Goal: Transaction & Acquisition: Purchase product/service

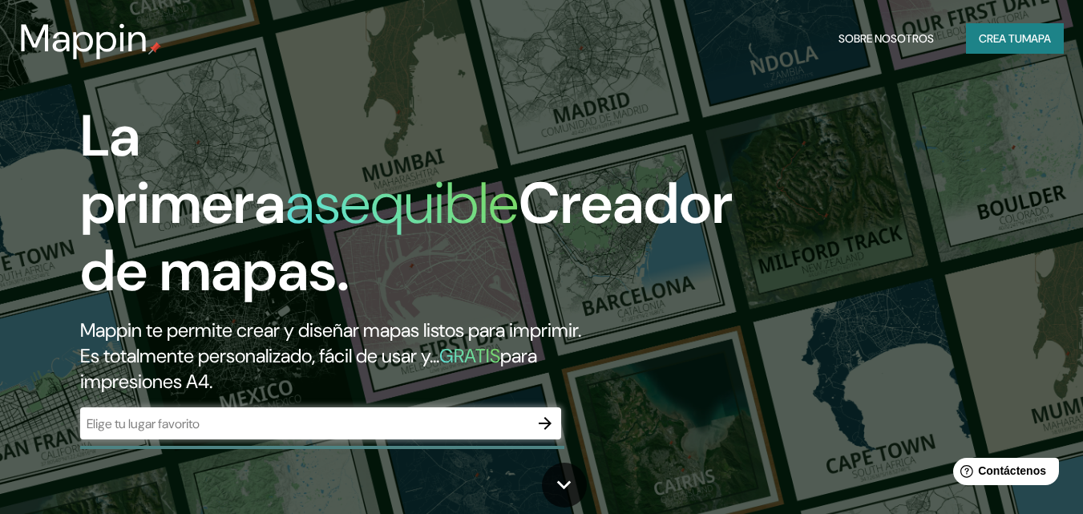
click at [293, 423] on input "text" at bounding box center [304, 424] width 449 height 18
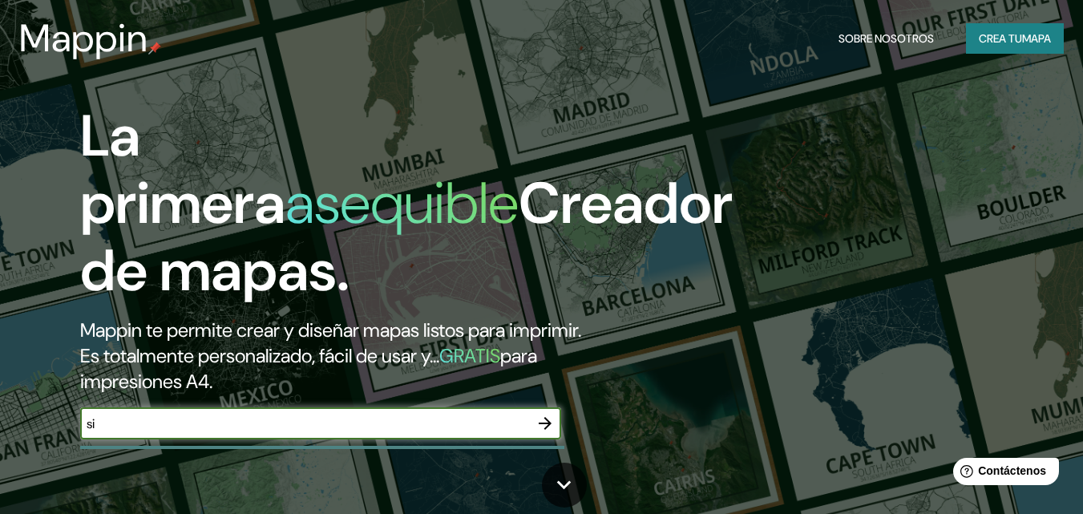
type input "s"
type input "cienda sirenita"
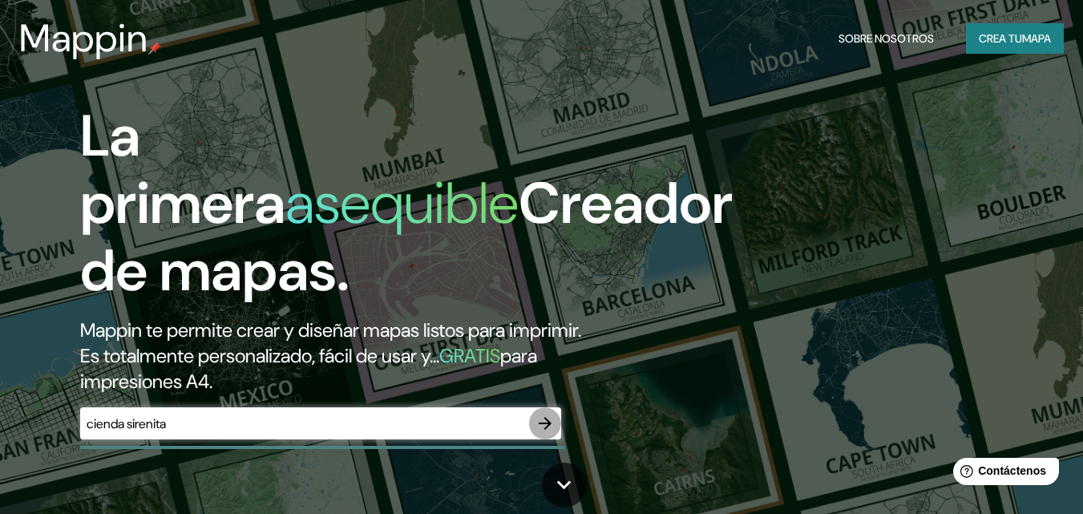
click at [550, 425] on icon "button" at bounding box center [545, 423] width 19 height 19
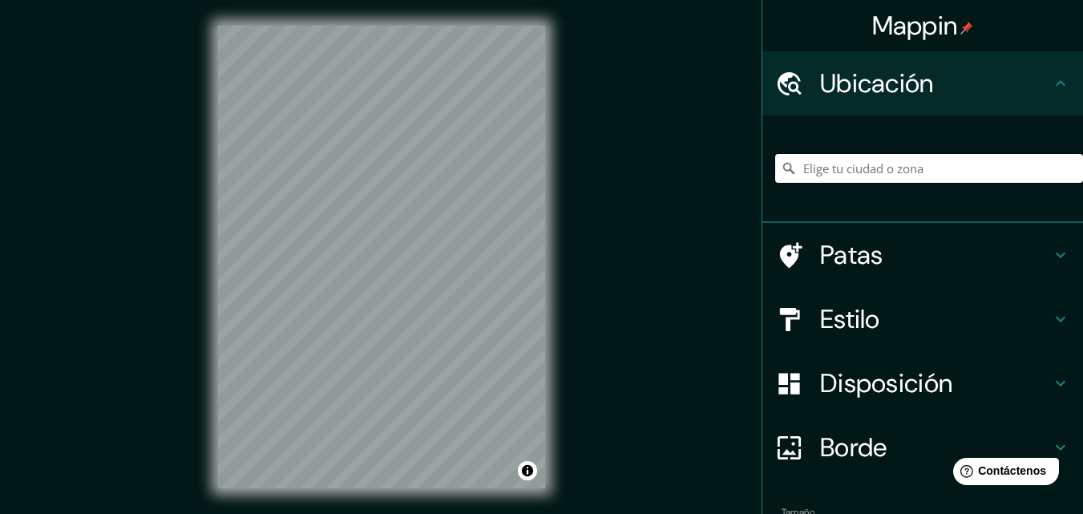
click at [833, 172] on input "Elige tu ciudad o zona" at bounding box center [929, 168] width 308 height 29
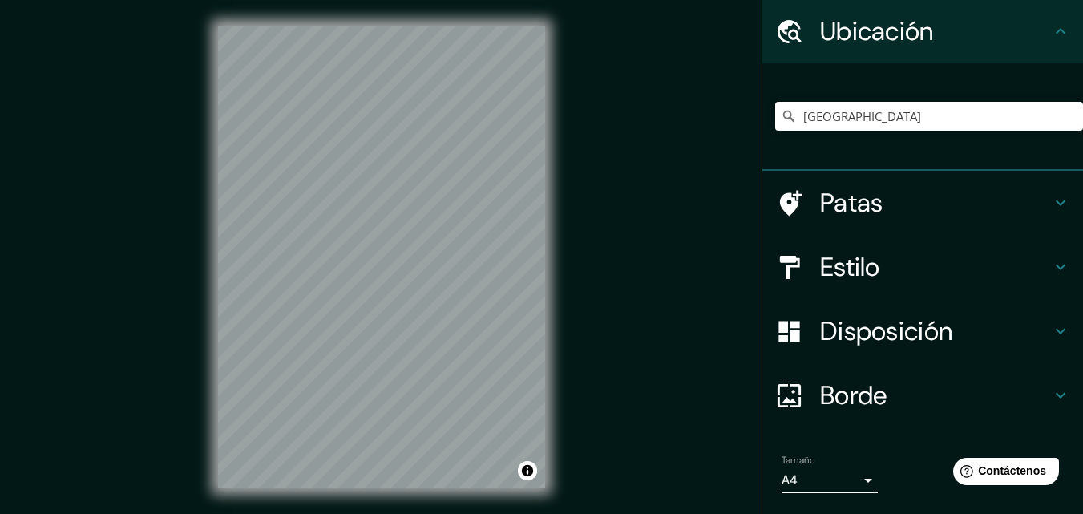
scroll to position [26, 0]
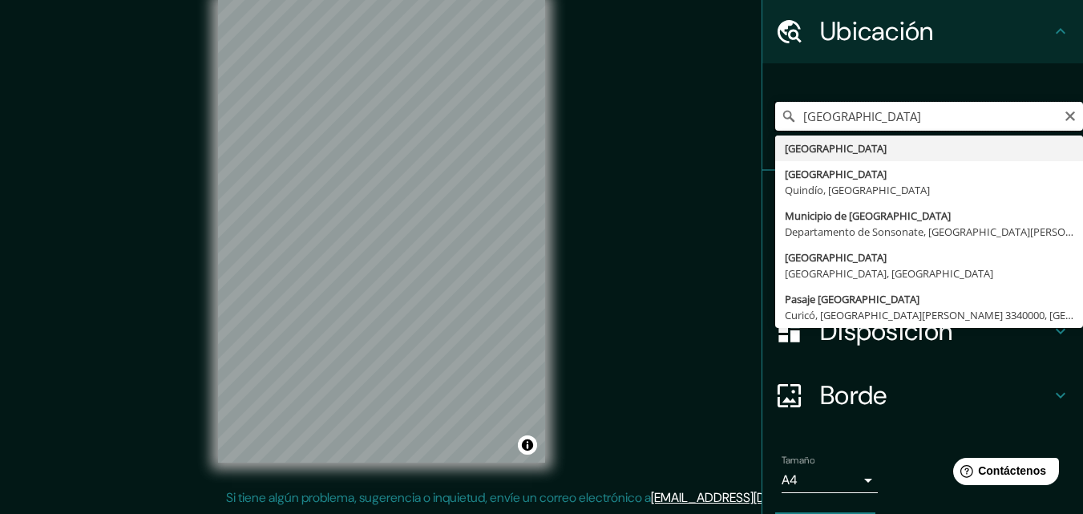
click at [867, 116] on input "[GEOGRAPHIC_DATA]" at bounding box center [929, 116] width 308 height 29
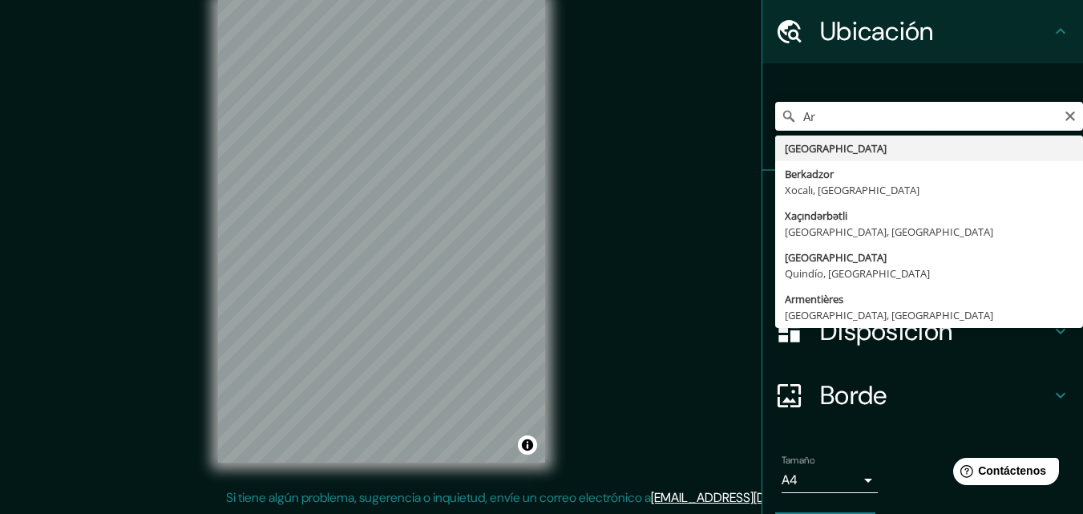
type input "A"
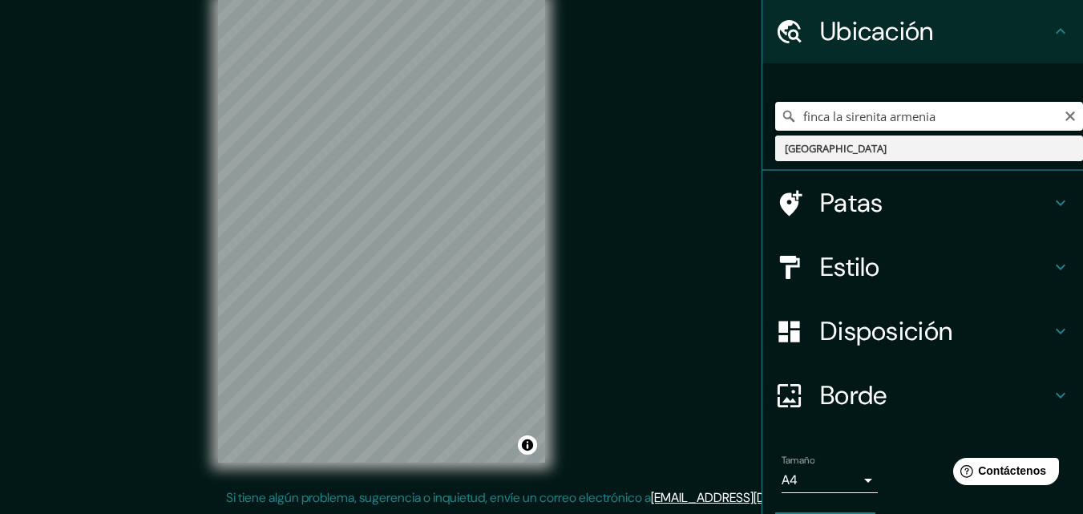
type input "[GEOGRAPHIC_DATA]"
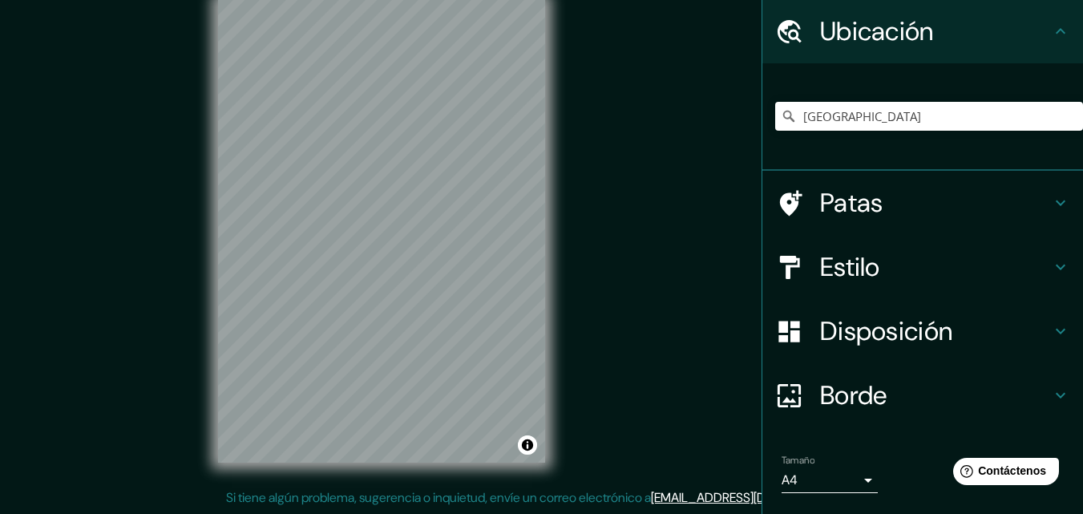
click at [1060, 192] on div "Patas" at bounding box center [923, 203] width 321 height 64
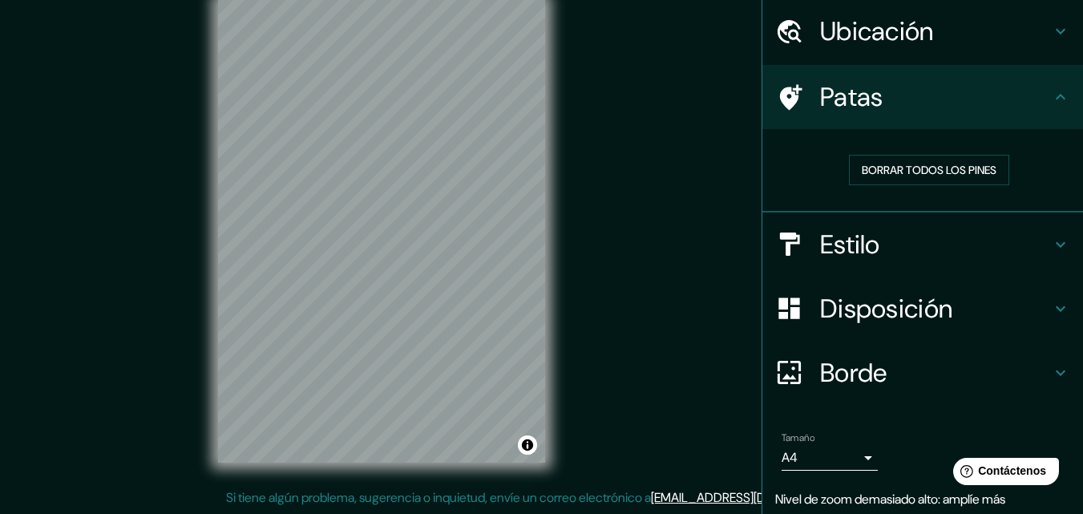
click at [894, 245] on h4 "Estilo" at bounding box center [935, 245] width 231 height 32
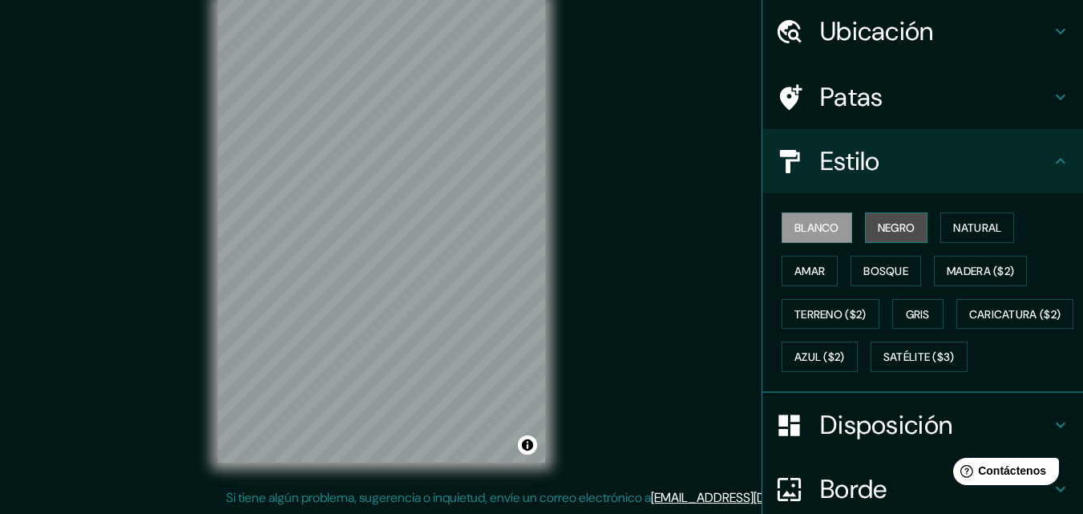
click at [880, 226] on font "Negro" at bounding box center [897, 227] width 38 height 14
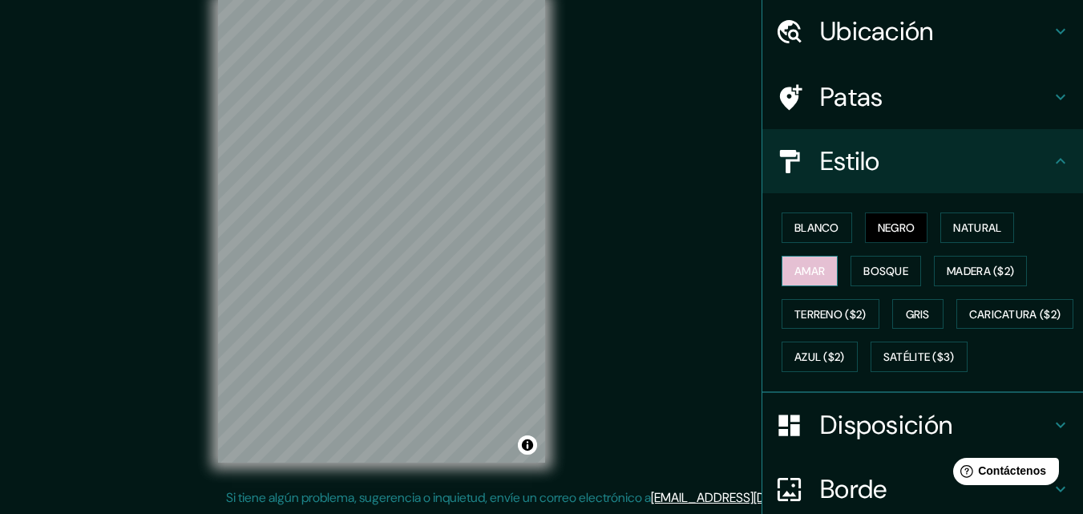
click at [806, 264] on font "Amar" at bounding box center [810, 271] width 30 height 14
click at [872, 265] on font "Bosque" at bounding box center [886, 271] width 45 height 14
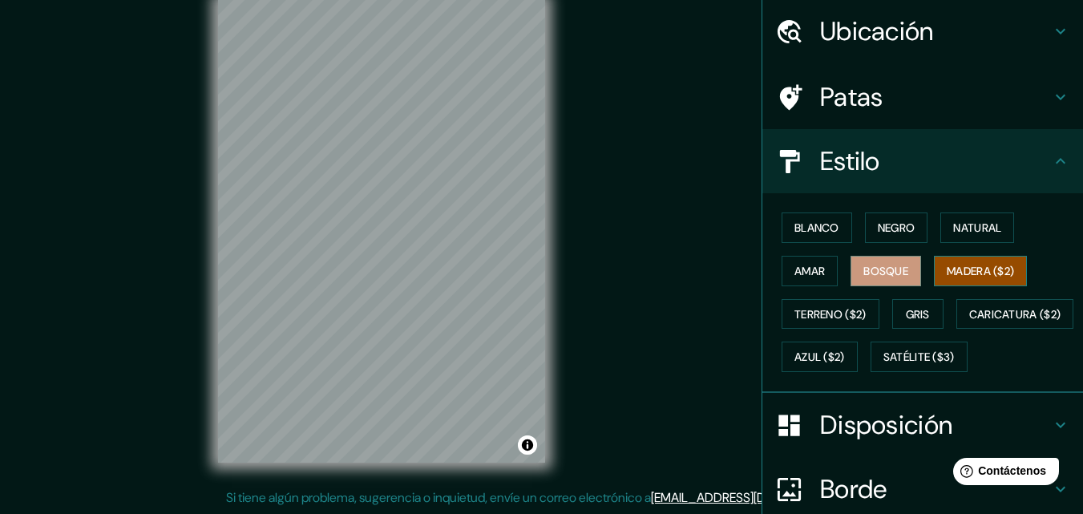
click at [1007, 269] on font "Madera ($2)" at bounding box center [980, 271] width 67 height 14
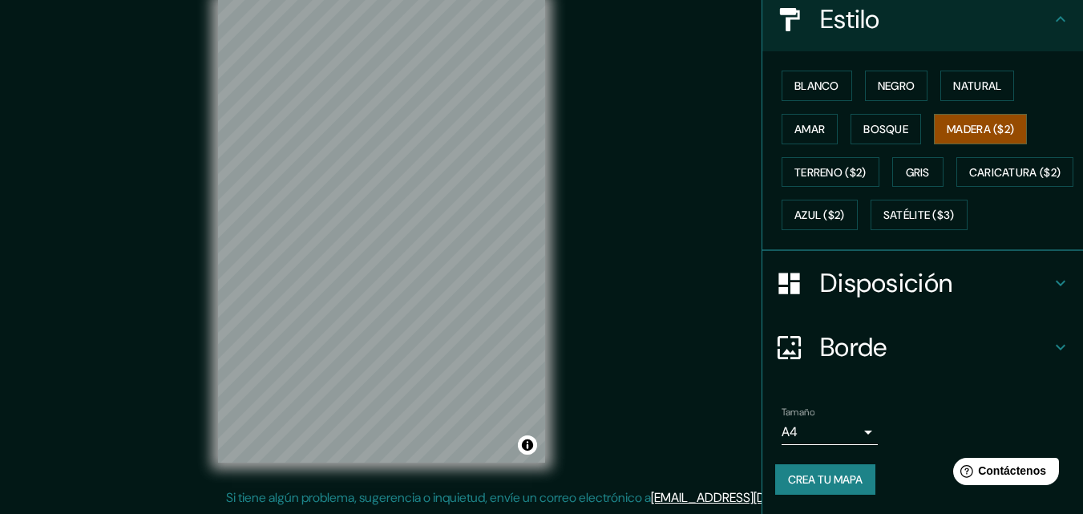
scroll to position [237, 0]
click at [1036, 345] on h4 "Borde" at bounding box center [935, 347] width 231 height 32
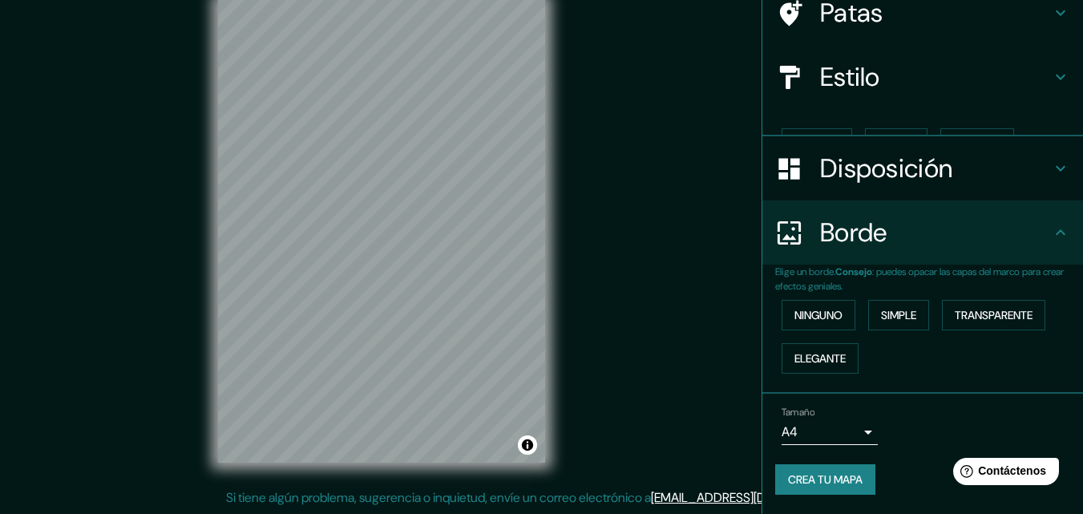
scroll to position [109, 0]
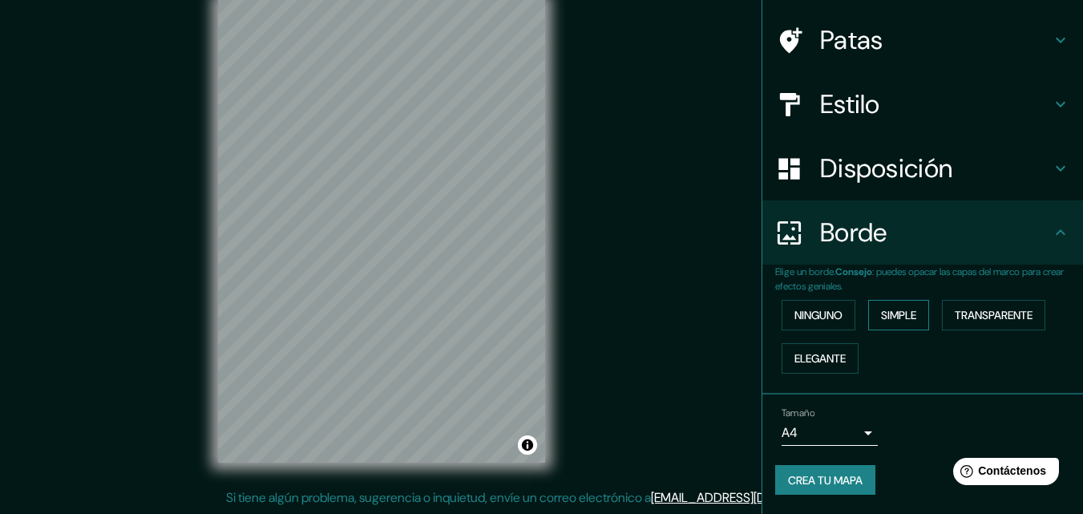
click at [886, 313] on font "Simple" at bounding box center [898, 315] width 35 height 14
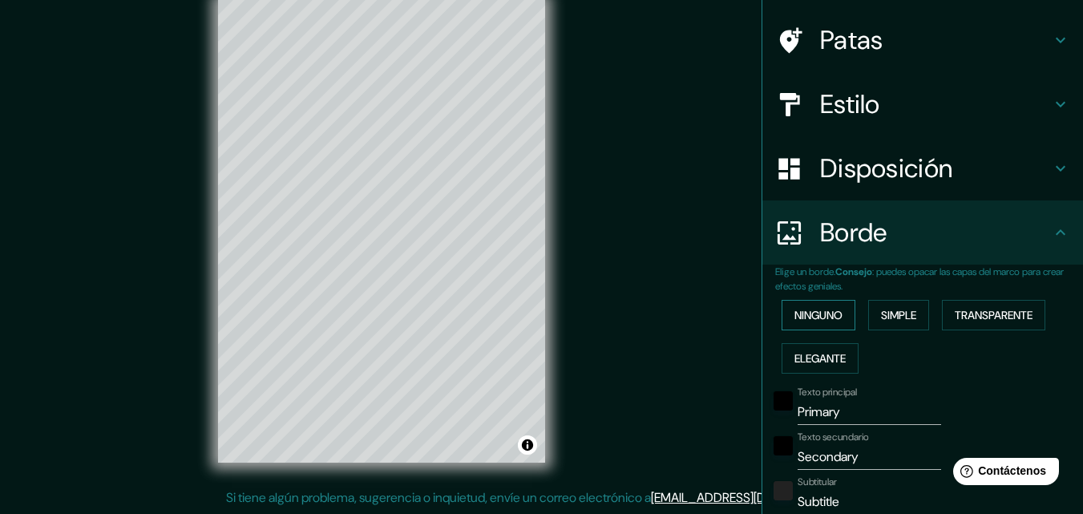
click at [795, 311] on font "Ninguno" at bounding box center [819, 315] width 48 height 14
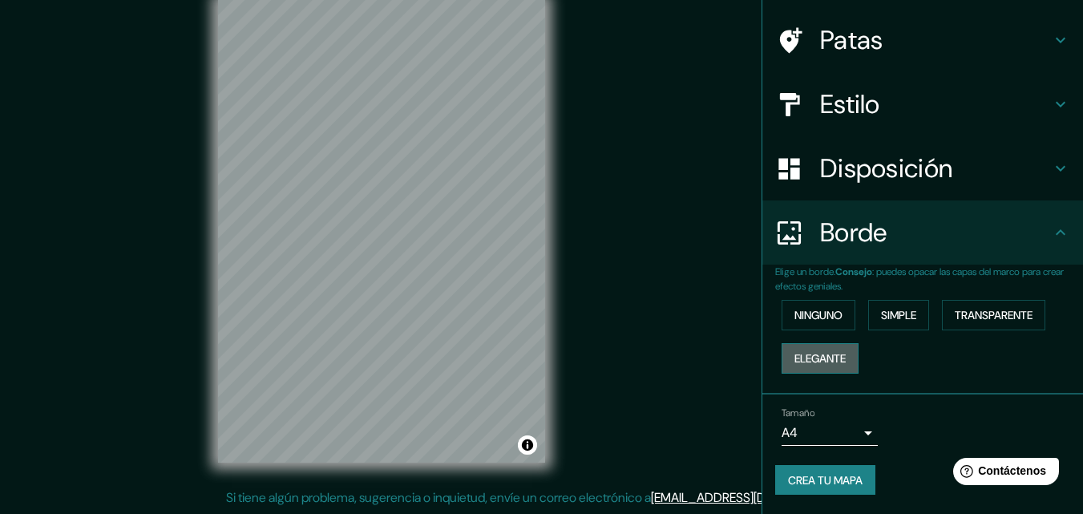
click at [811, 355] on font "Elegante" at bounding box center [820, 358] width 51 height 14
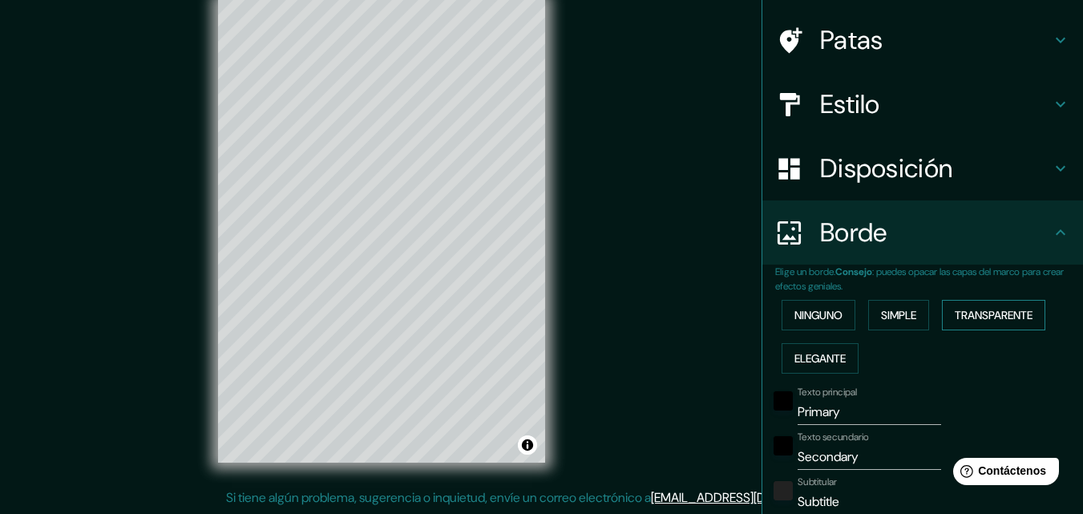
click at [990, 317] on font "Transparente" at bounding box center [994, 315] width 78 height 14
click at [810, 355] on font "Elegante" at bounding box center [820, 358] width 51 height 14
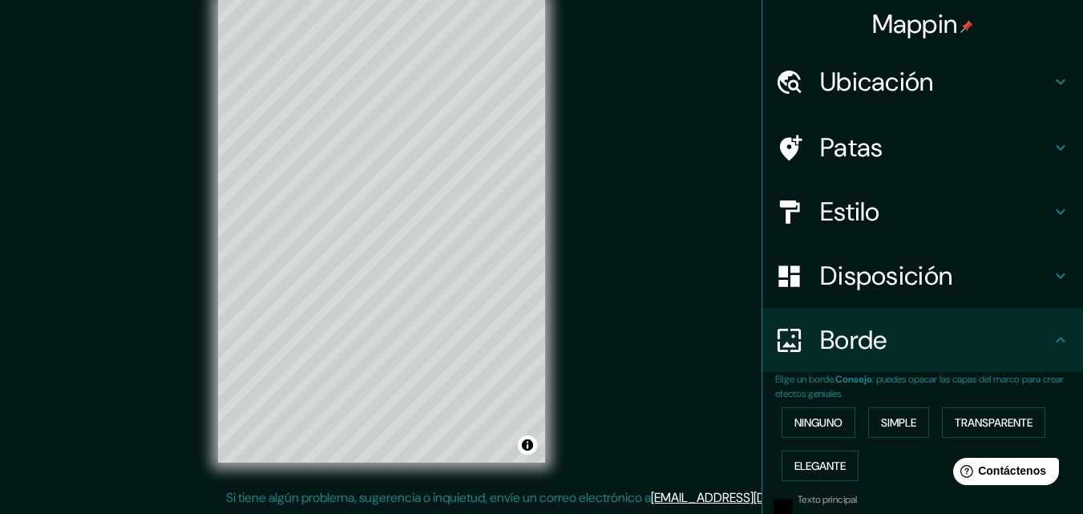
scroll to position [0, 0]
click at [1013, 278] on h4 "Disposición" at bounding box center [935, 277] width 231 height 32
type input "163"
type input "33"
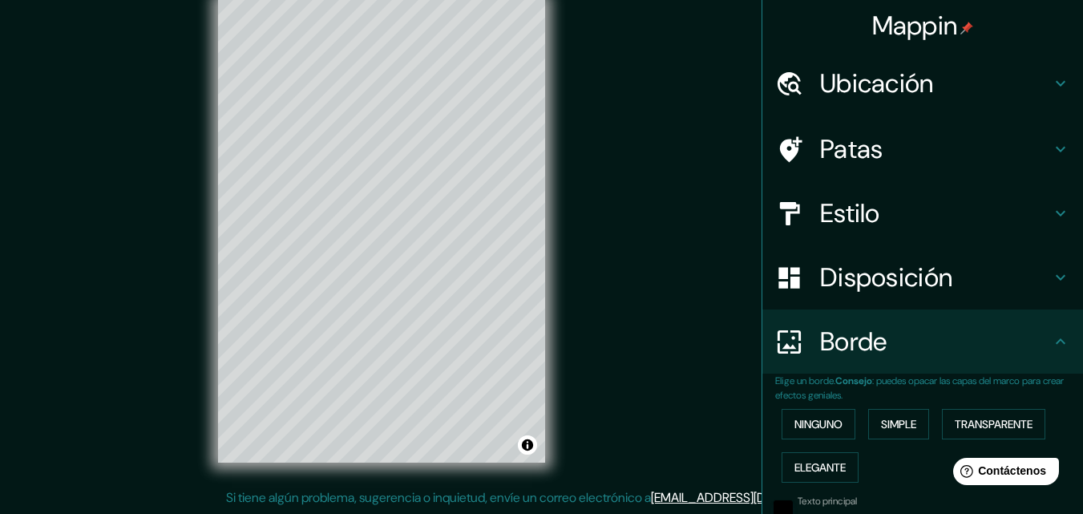
type input "16"
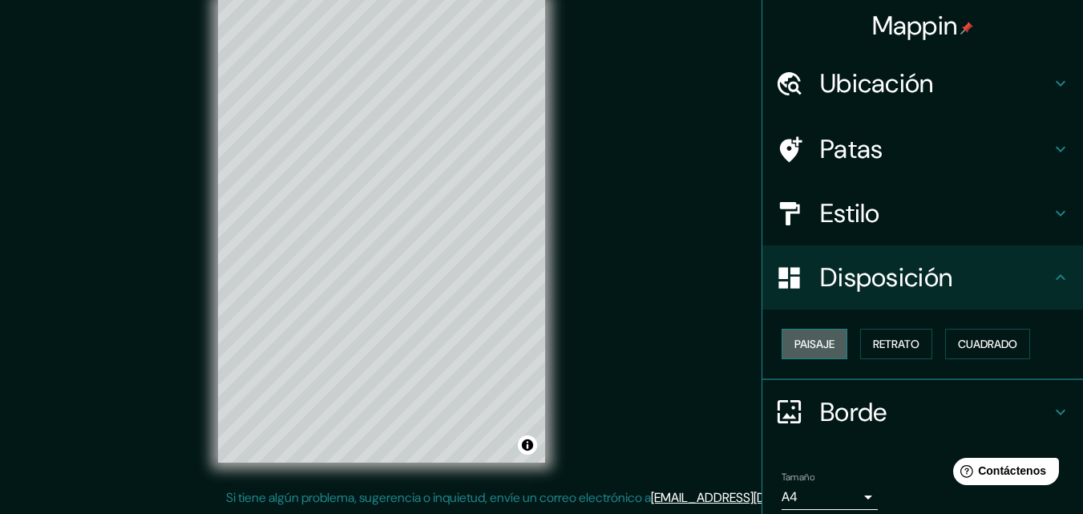
click at [807, 343] on font "Paisaje" at bounding box center [815, 344] width 40 height 14
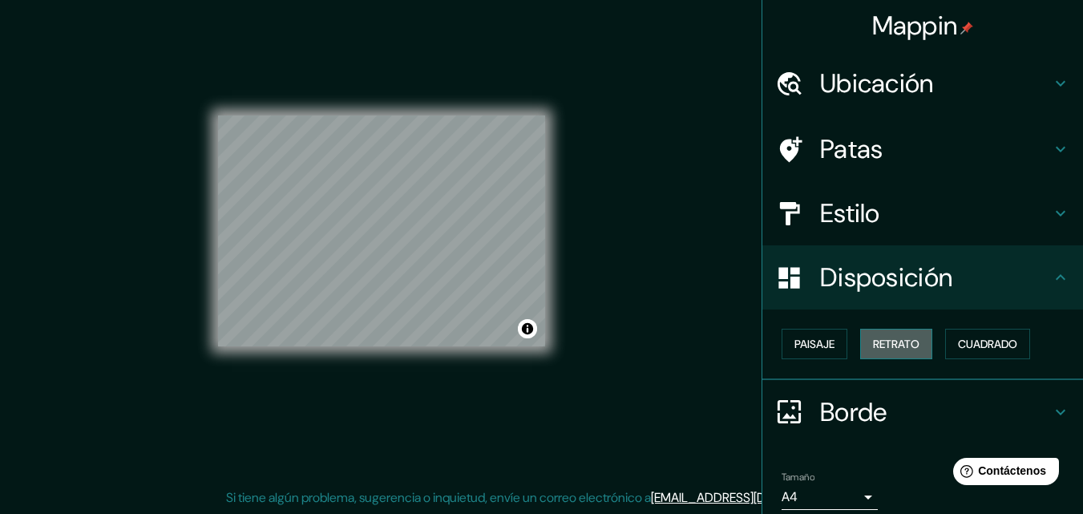
click at [873, 334] on font "Retrato" at bounding box center [896, 344] width 47 height 21
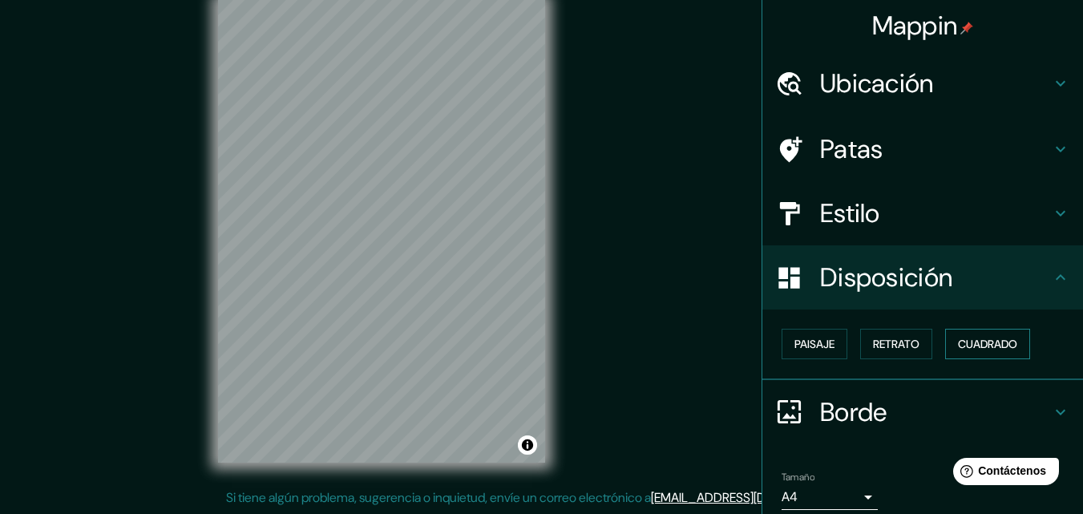
click at [958, 338] on font "Cuadrado" at bounding box center [987, 344] width 59 height 14
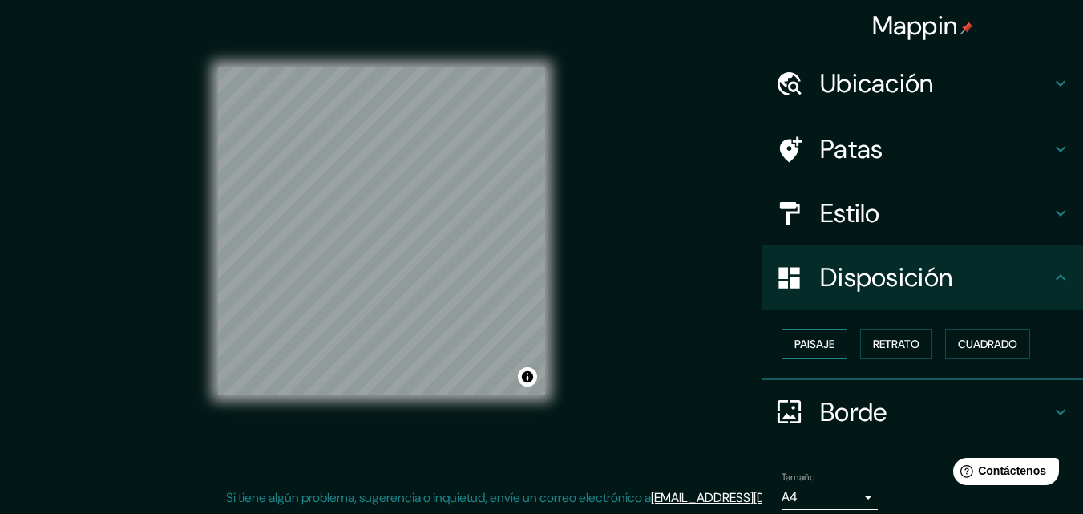
click at [801, 350] on font "Paisaje" at bounding box center [815, 344] width 40 height 14
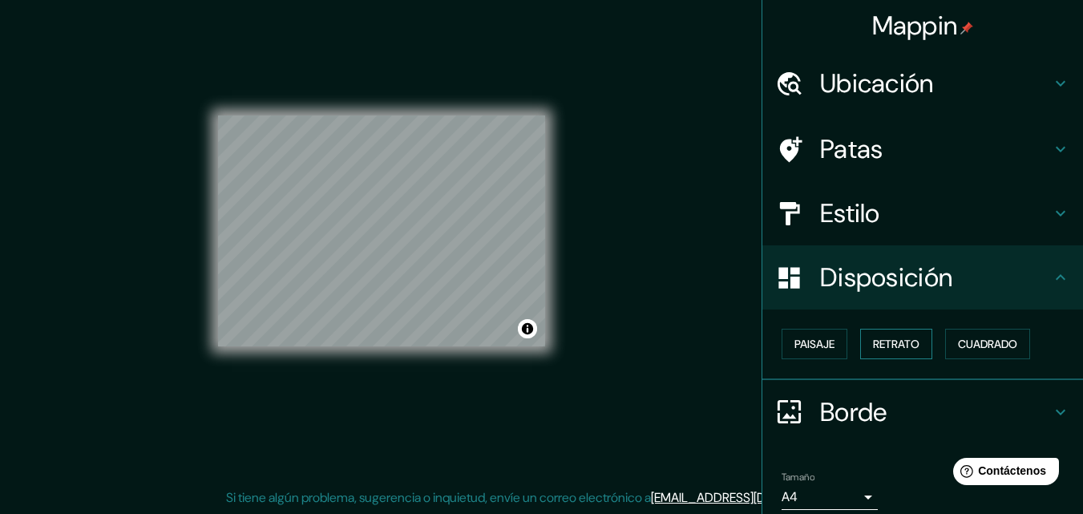
click at [878, 340] on font "Retrato" at bounding box center [896, 344] width 47 height 14
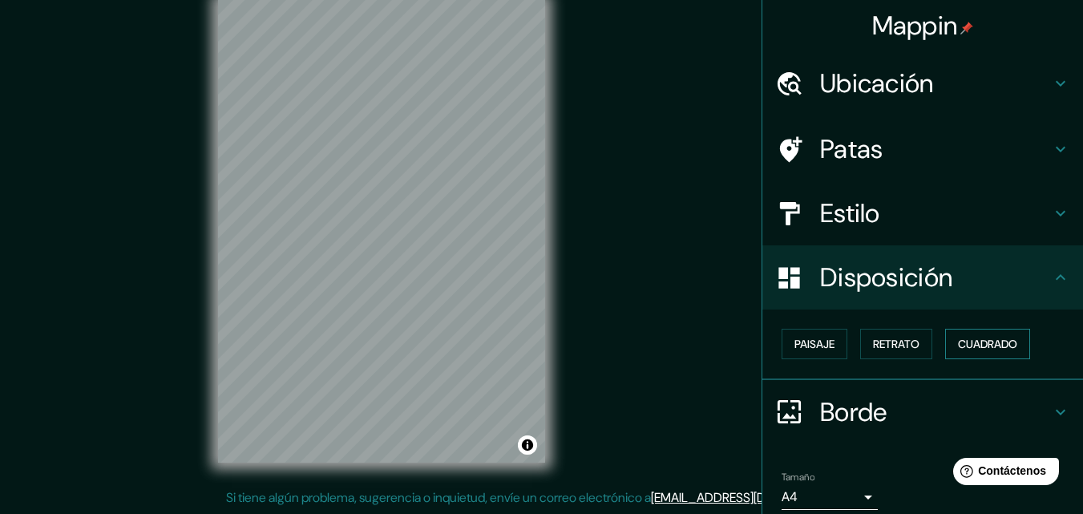
click at [960, 342] on font "Cuadrado" at bounding box center [987, 344] width 59 height 14
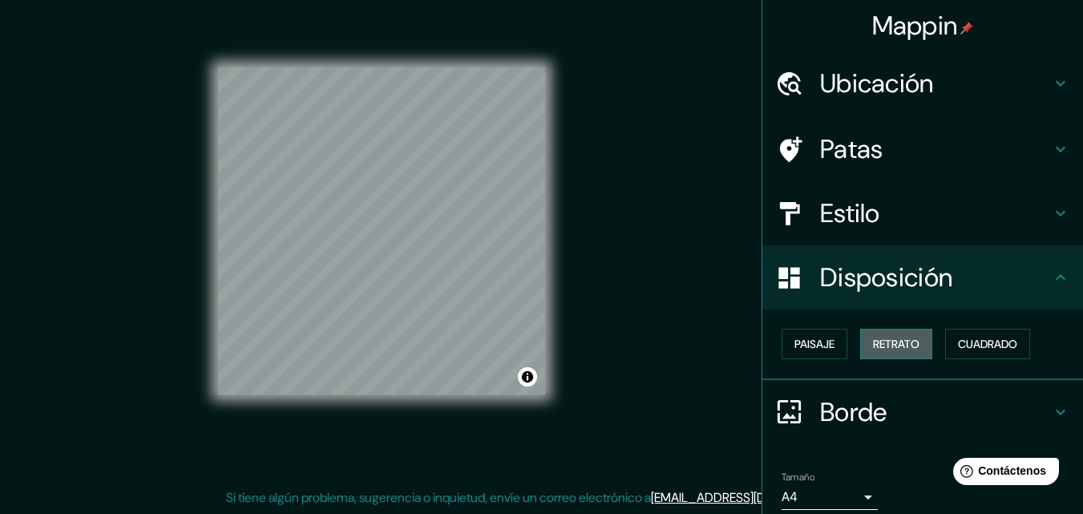
click at [903, 346] on font "Retrato" at bounding box center [896, 344] width 47 height 14
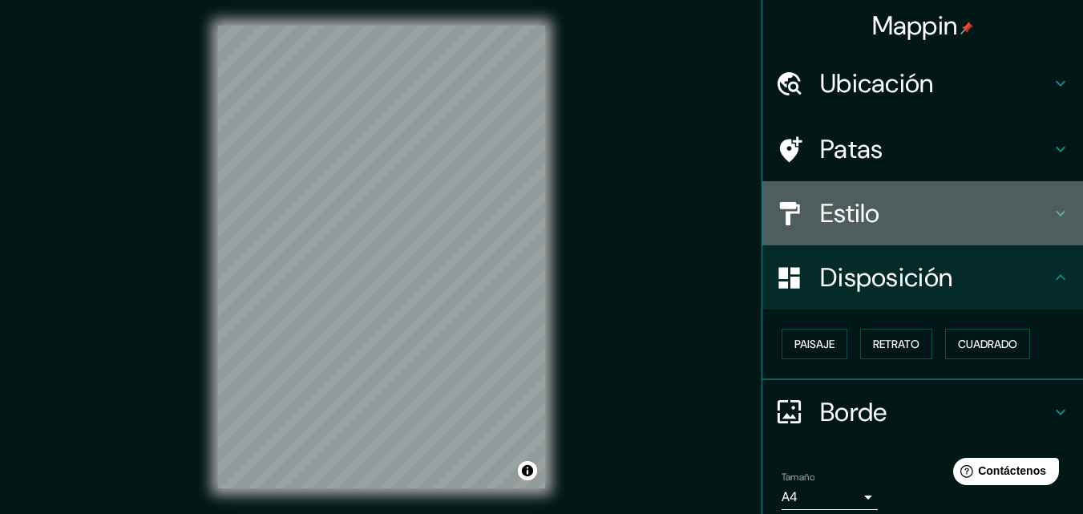
click at [890, 209] on h4 "Estilo" at bounding box center [935, 213] width 231 height 32
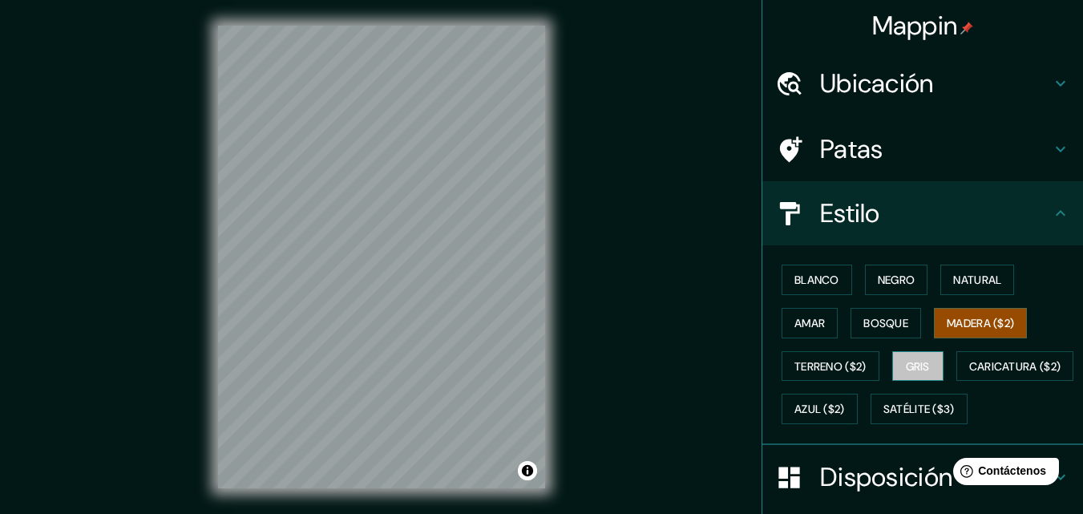
click at [916, 361] on font "Gris" at bounding box center [918, 366] width 24 height 14
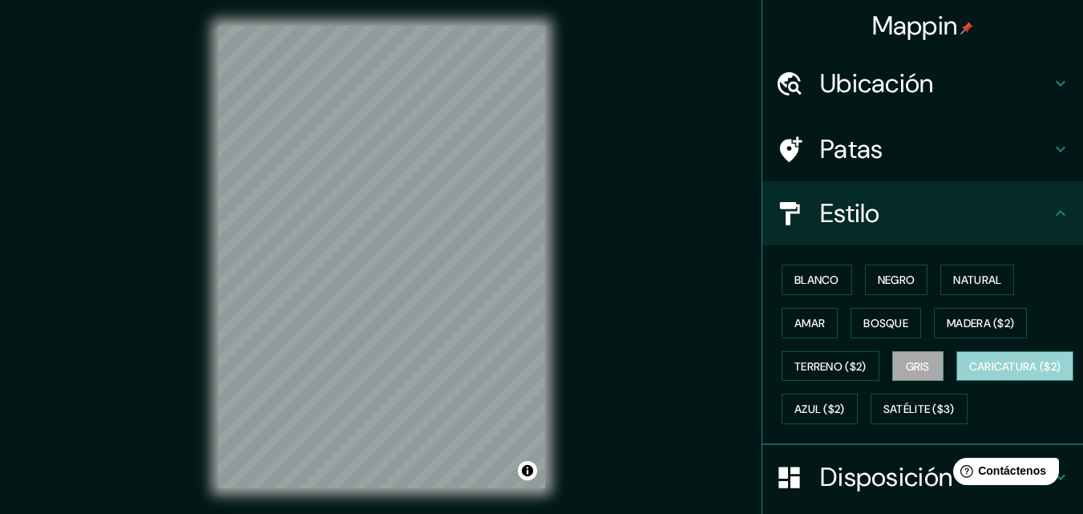
click at [969, 374] on font "Caricatura ($2)" at bounding box center [1015, 366] width 92 height 14
click at [994, 147] on h4 "Patas" at bounding box center [935, 149] width 231 height 32
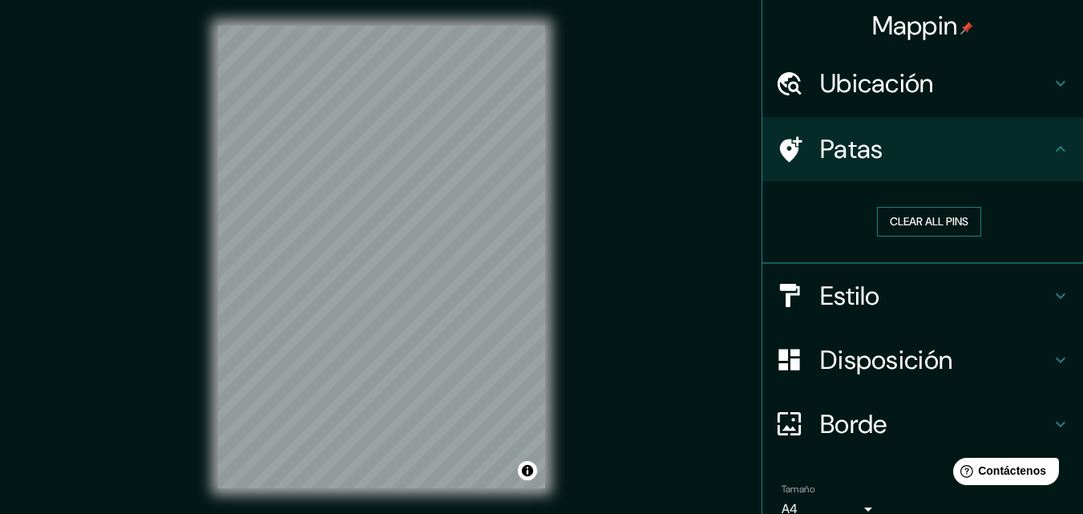
click at [901, 219] on button "Clear all pins" at bounding box center [929, 222] width 104 height 30
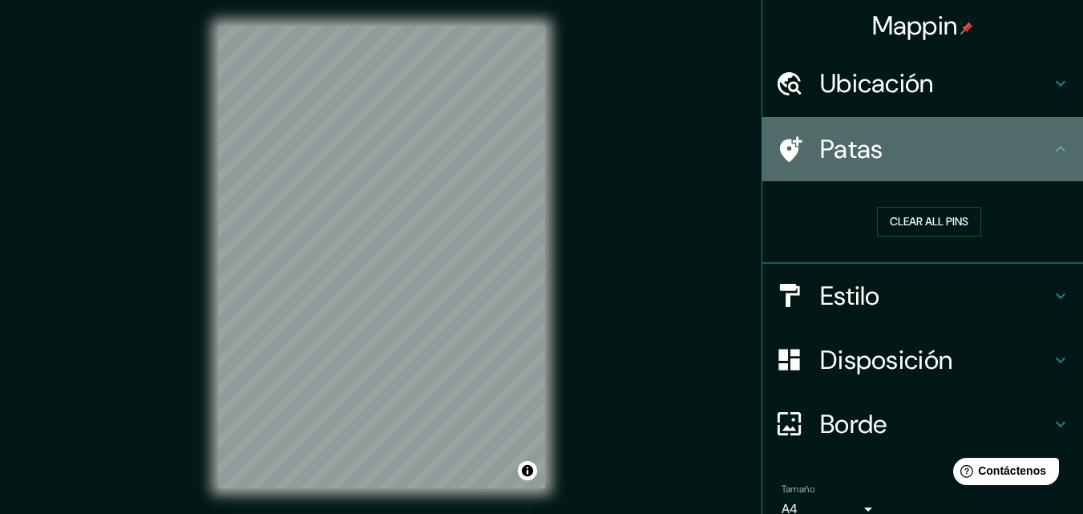
click at [820, 152] on font "Patas" at bounding box center [851, 149] width 63 height 34
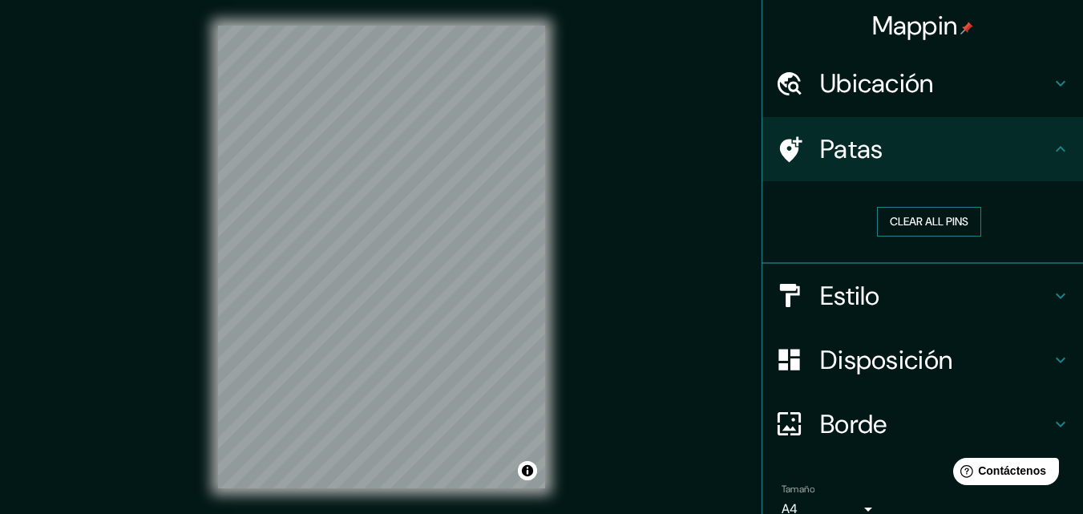
click at [886, 219] on button "Clear all pins" at bounding box center [929, 222] width 104 height 30
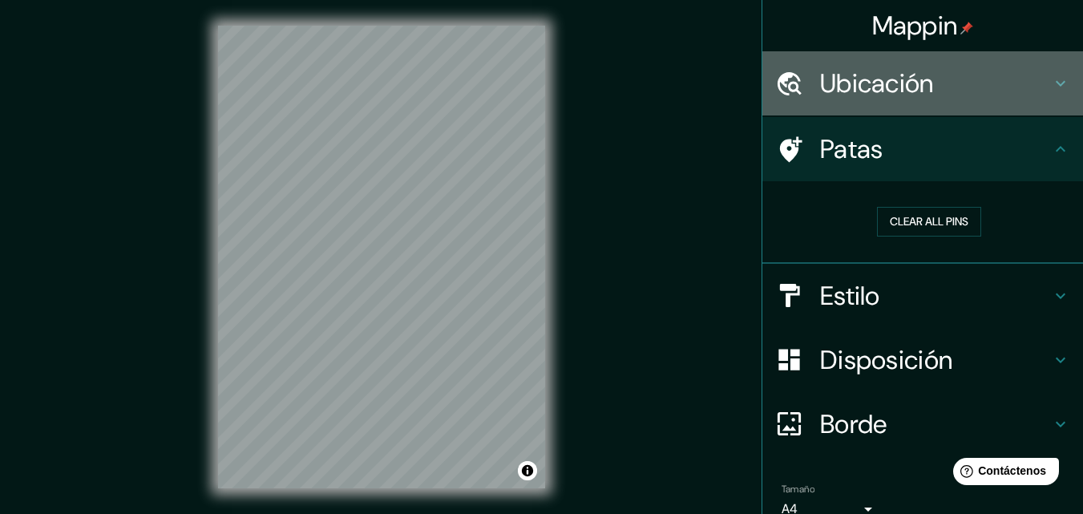
click at [1002, 83] on h4 "Ubicación" at bounding box center [935, 83] width 231 height 32
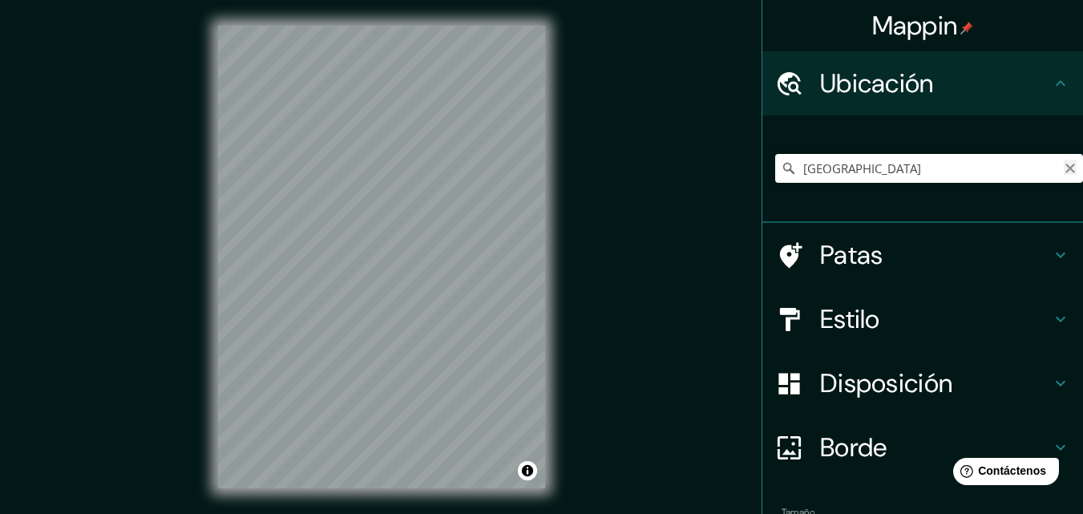
click at [1064, 171] on icon "Claro" at bounding box center [1070, 168] width 13 height 13
click at [894, 177] on input "Elige tu ciudad o zona" at bounding box center [929, 168] width 308 height 29
type input "Cl Sirenita ([PERSON_NAME]) (Abrigos Los), 38618 [GEOGRAPHIC_DATA], provincia d…"
click at [1051, 249] on icon at bounding box center [1060, 254] width 19 height 19
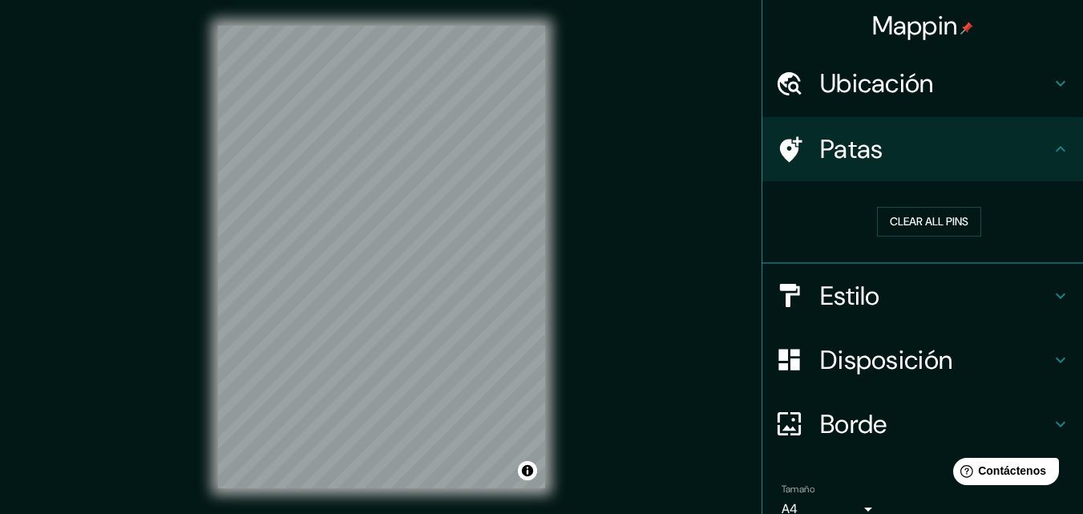
click at [1056, 293] on icon at bounding box center [1061, 296] width 10 height 6
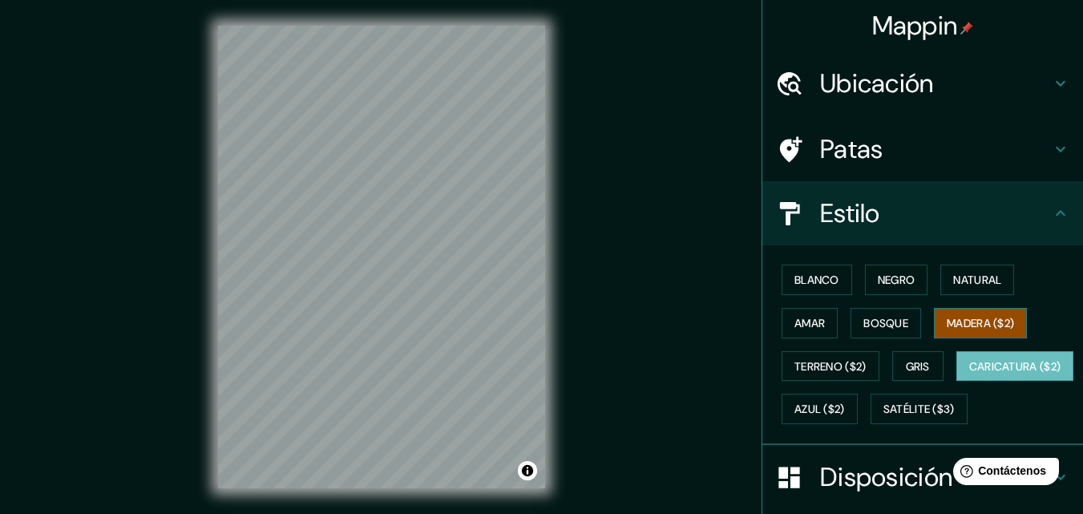
click at [970, 326] on font "Madera ($2)" at bounding box center [980, 323] width 67 height 14
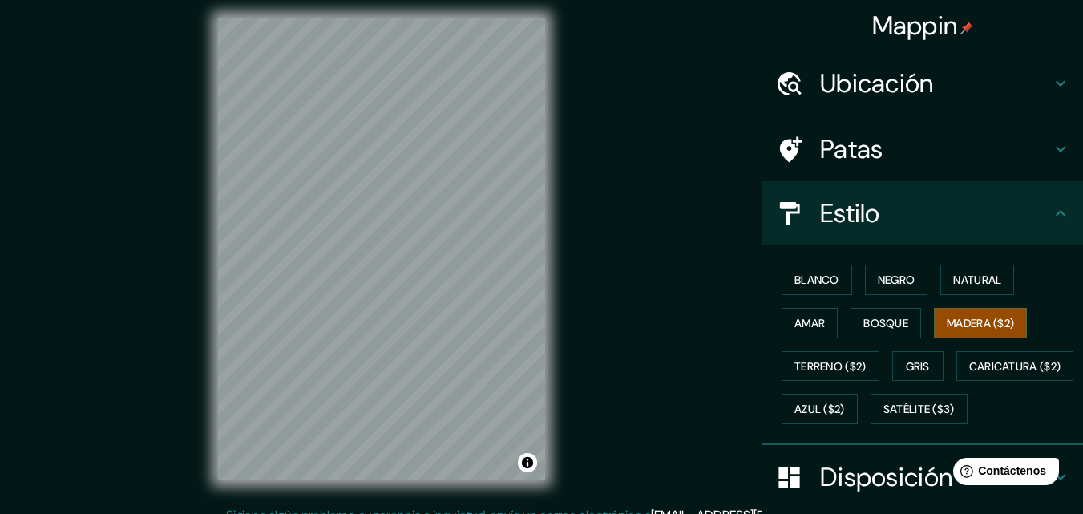
scroll to position [26, 0]
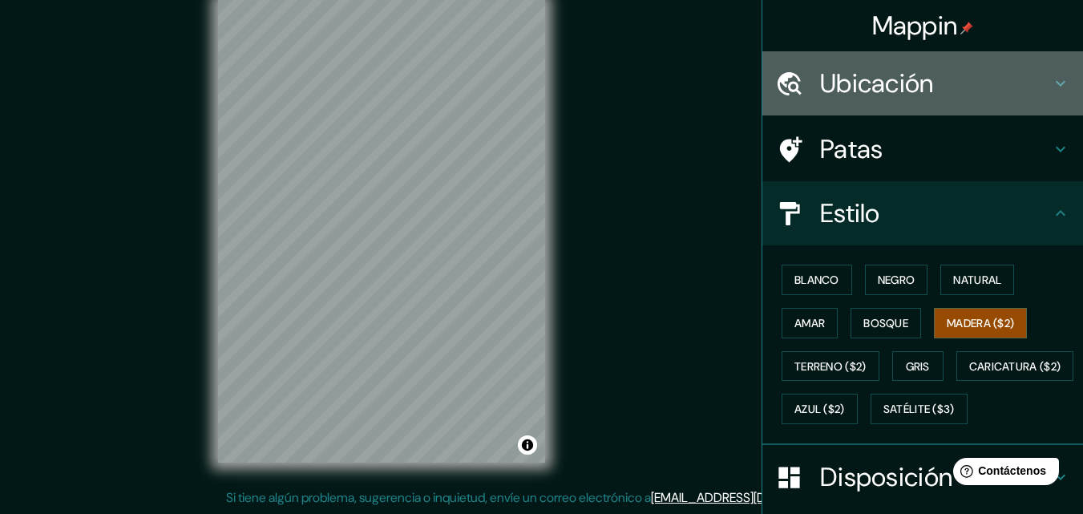
click at [1051, 79] on icon at bounding box center [1060, 83] width 19 height 19
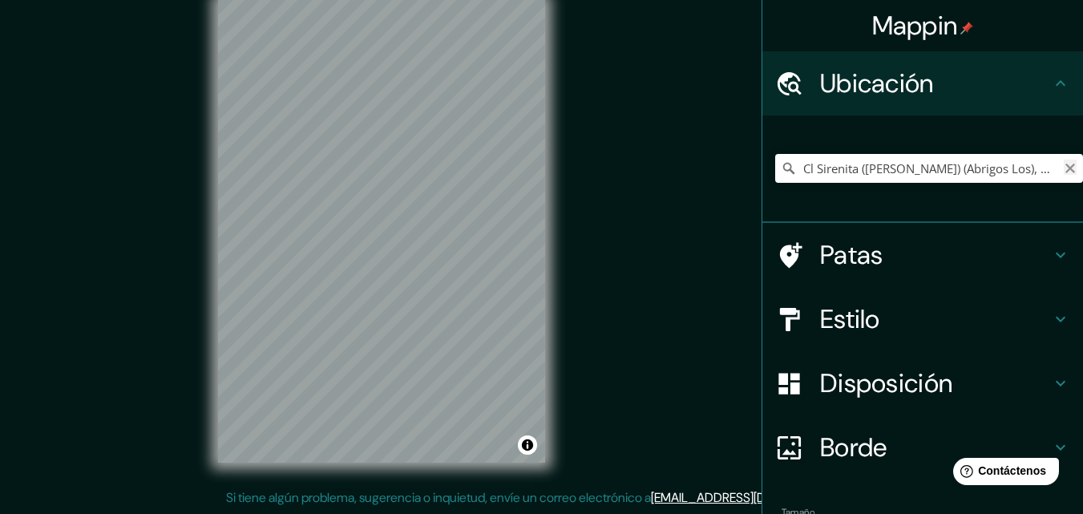
click at [1064, 167] on icon "Claro" at bounding box center [1070, 168] width 13 height 13
click at [821, 173] on input "Elige tu ciudad o zona" at bounding box center [929, 168] width 308 height 29
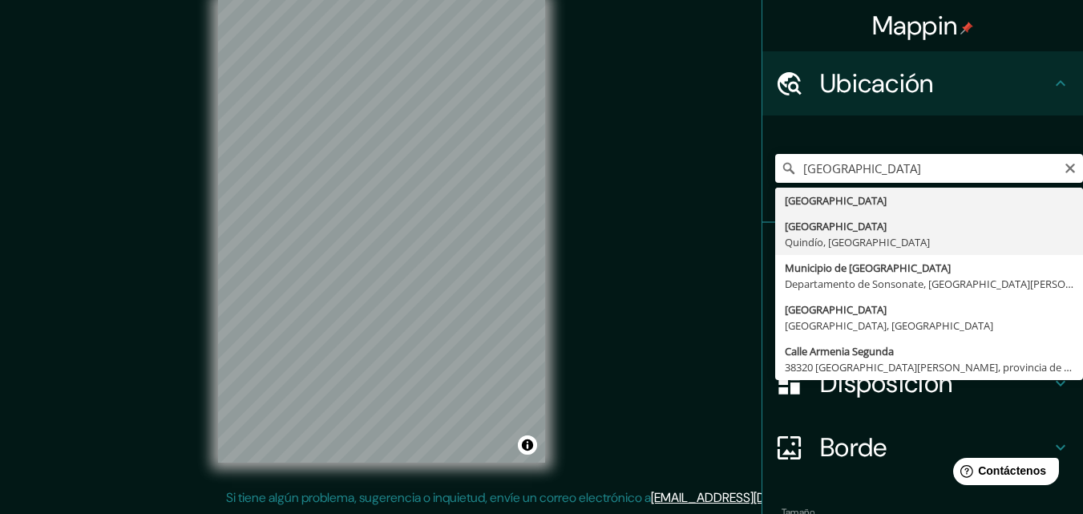
type input "[GEOGRAPHIC_DATA], [GEOGRAPHIC_DATA], [GEOGRAPHIC_DATA]"
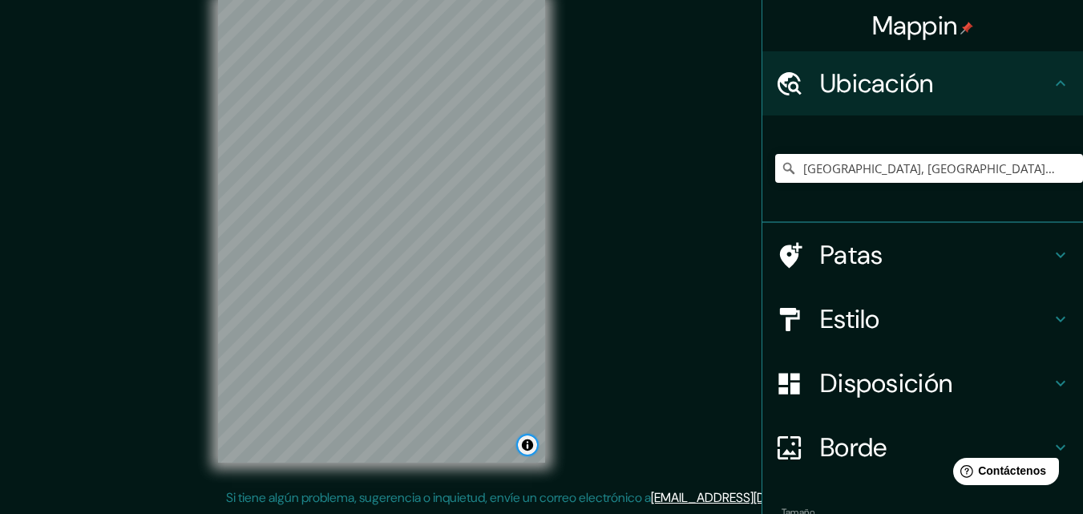
click at [524, 444] on button "Activar o desactivar atribución" at bounding box center [527, 444] width 19 height 19
click at [525, 447] on button "Activar o desactivar atribución" at bounding box center [527, 444] width 19 height 19
click at [472, 446] on font "Mejorar este mapa" at bounding box center [472, 444] width 84 height 11
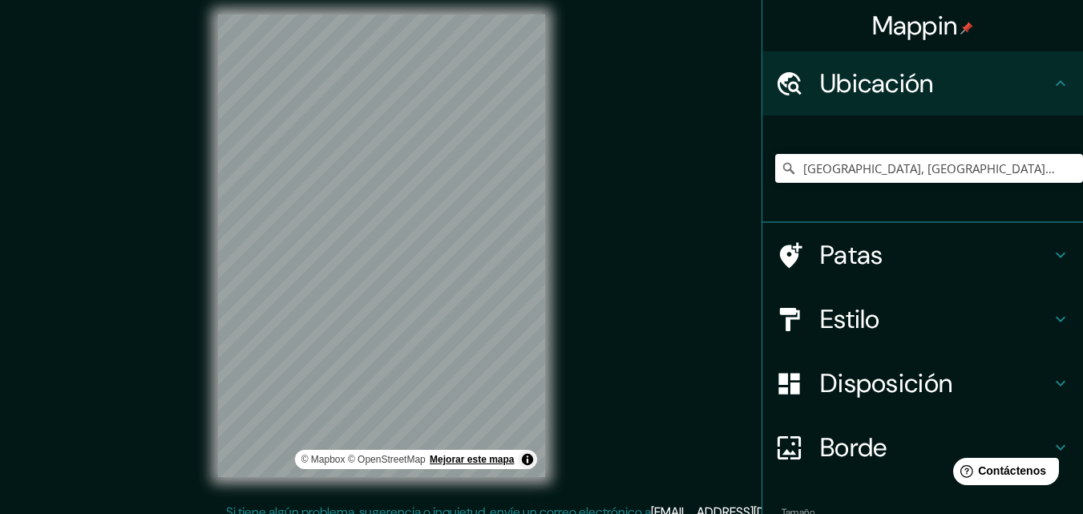
scroll to position [0, 0]
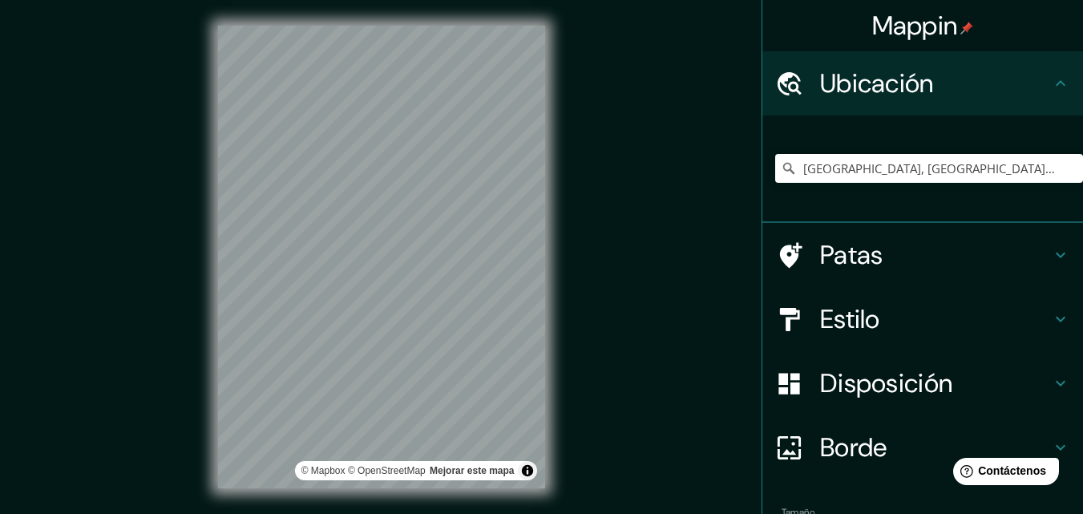
click at [884, 253] on h4 "Patas" at bounding box center [935, 255] width 231 height 32
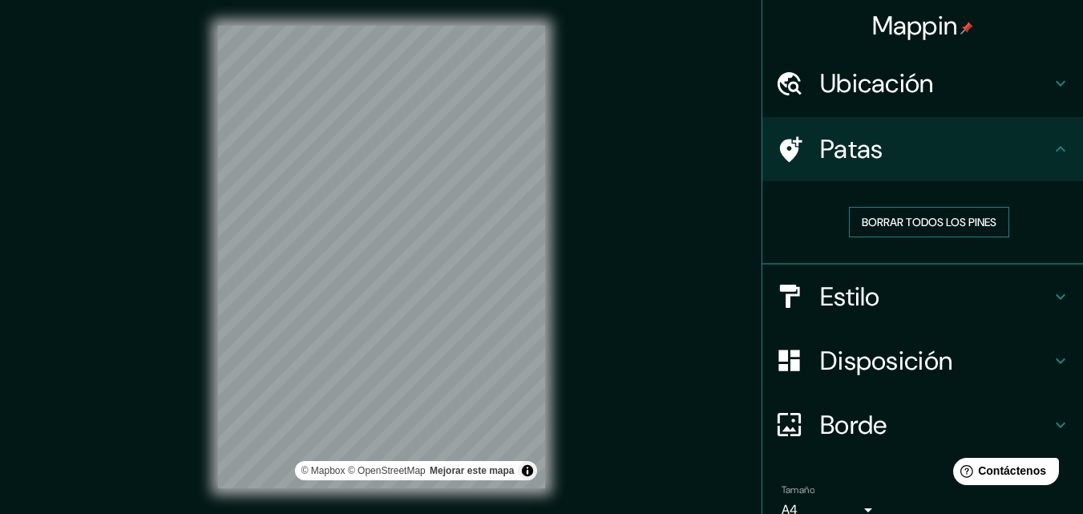
click at [914, 225] on font "Borrar todos los pines" at bounding box center [929, 222] width 135 height 14
click at [893, 219] on font "Borrar todos los pines" at bounding box center [929, 222] width 135 height 14
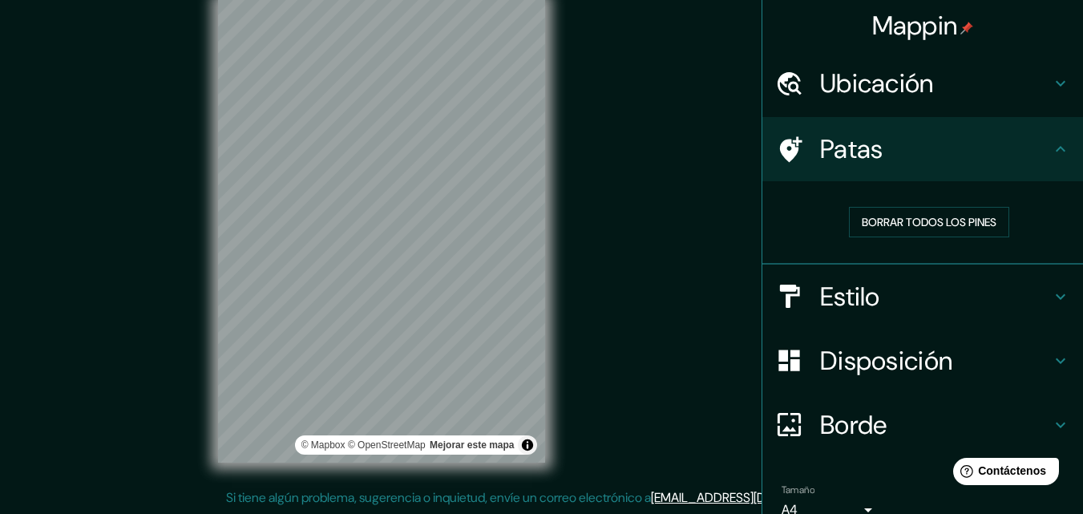
click at [395, 466] on div "© Mapbox © OpenStreetMap Mejorar este mapa" at bounding box center [381, 231] width 378 height 514
click at [338, 449] on div "© Mapbox © OpenStreetMap Mejorar este mapa" at bounding box center [381, 231] width 327 height 463
click at [212, 117] on div "© Mapbox © OpenStreetMap Mejorar este mapa" at bounding box center [381, 231] width 378 height 514
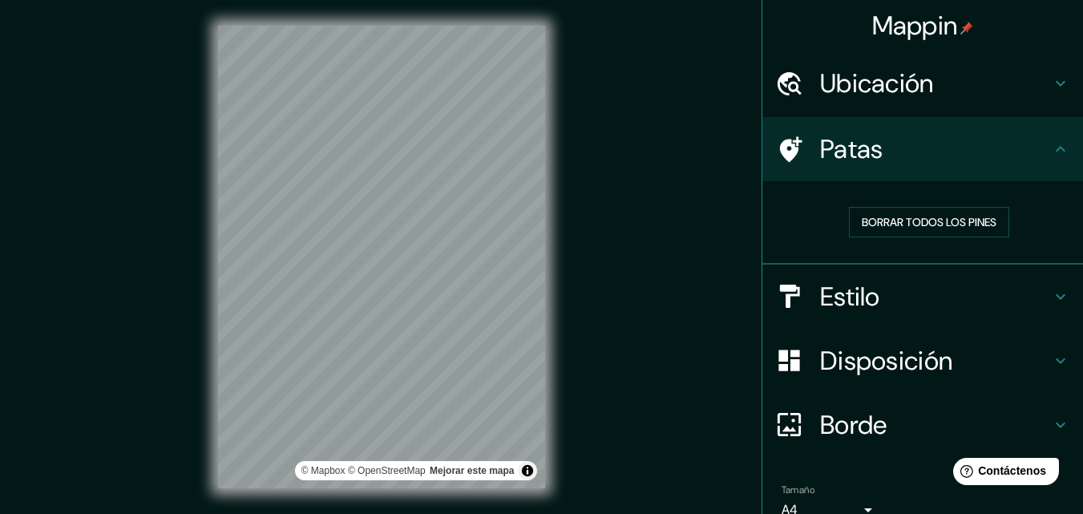
click at [511, 513] on html "Mappin Ubicación [GEOGRAPHIC_DATA], [GEOGRAPHIC_DATA], [GEOGRAPHIC_DATA] Patas …" at bounding box center [541, 257] width 1083 height 514
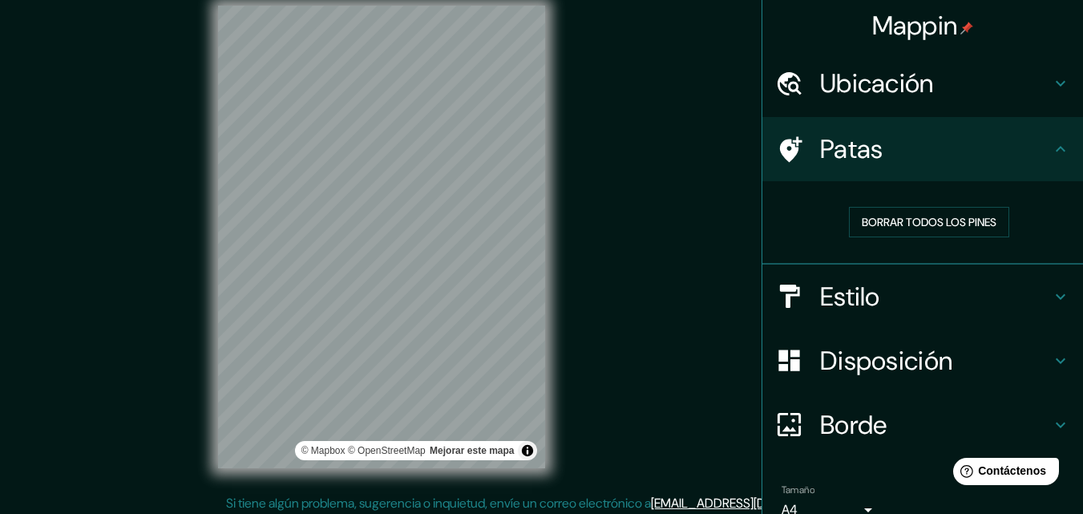
scroll to position [26, 0]
